Goal: Transaction & Acquisition: Purchase product/service

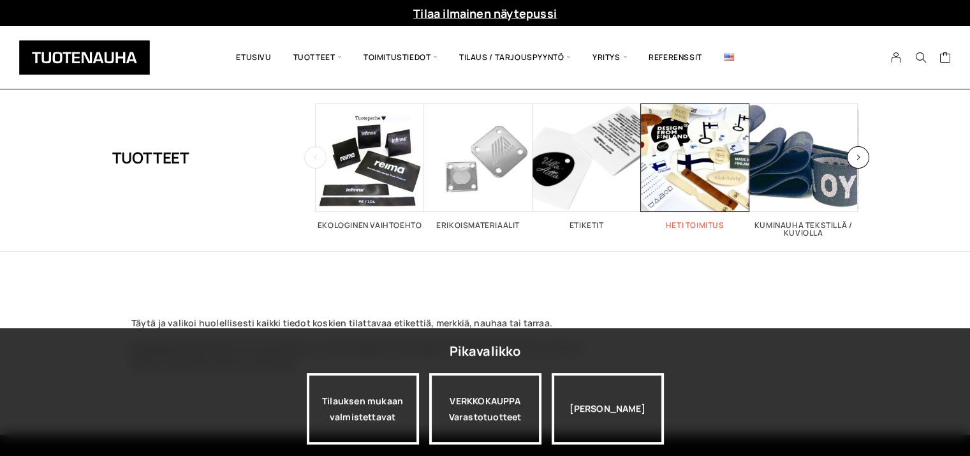
click at [681, 183] on span "Visit product category Heti toimitus" at bounding box center [695, 157] width 108 height 108
click at [315, 158] on icon "button" at bounding box center [315, 157] width 5 height 7
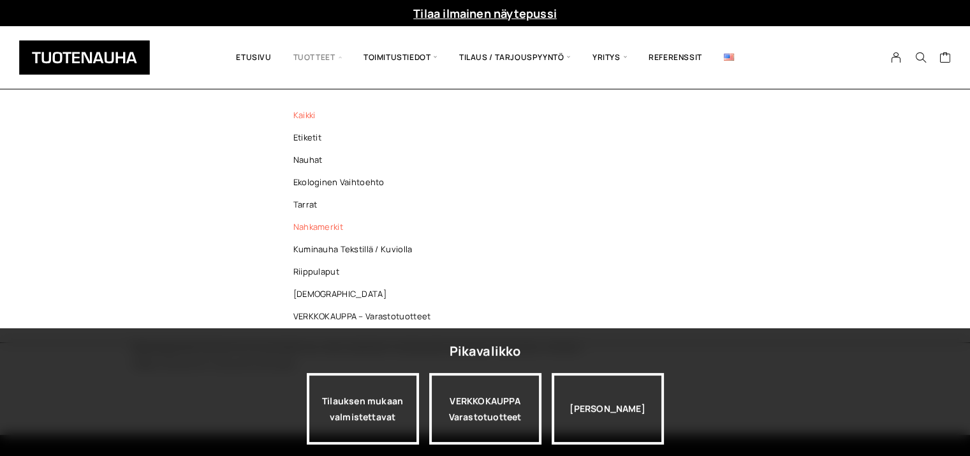
click at [339, 230] on link "Nahkamerkit" at bounding box center [365, 227] width 185 height 22
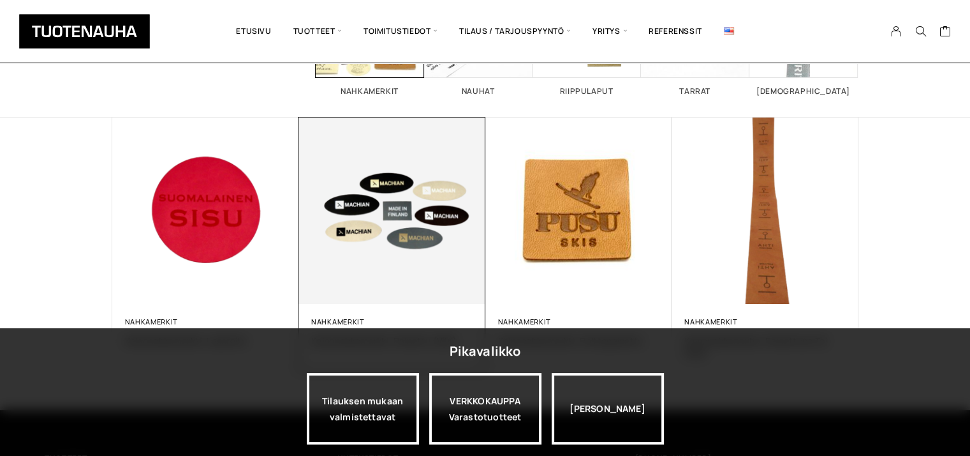
scroll to position [279, 0]
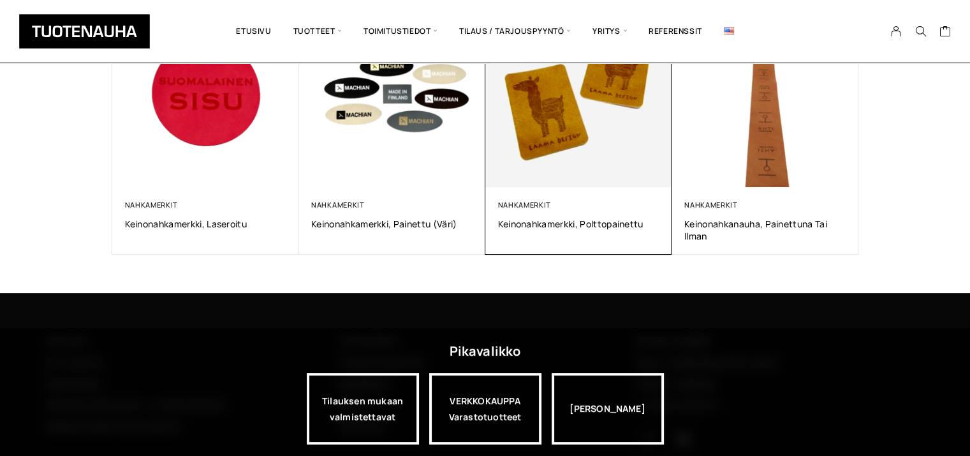
click at [532, 130] on img at bounding box center [578, 94] width 196 height 196
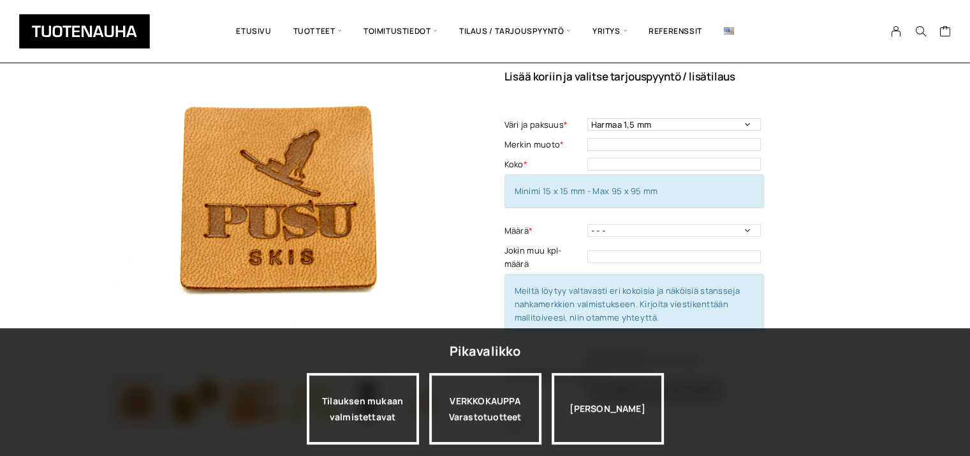
scroll to position [87, 0]
